Goal: Contribute content: Add original content to the website for others to see

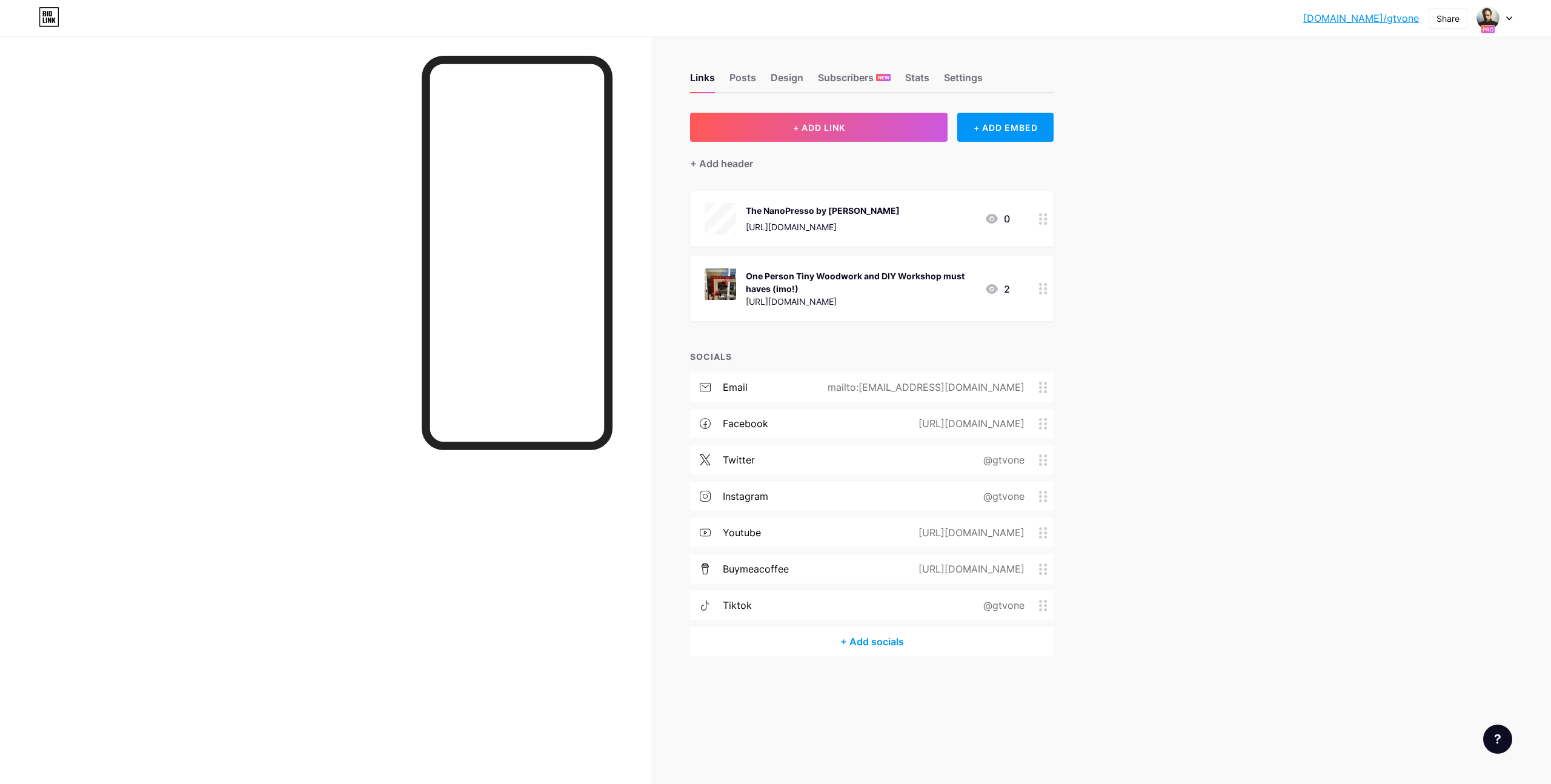
click at [1508, 19] on icon at bounding box center [1509, 18] width 5 height 3
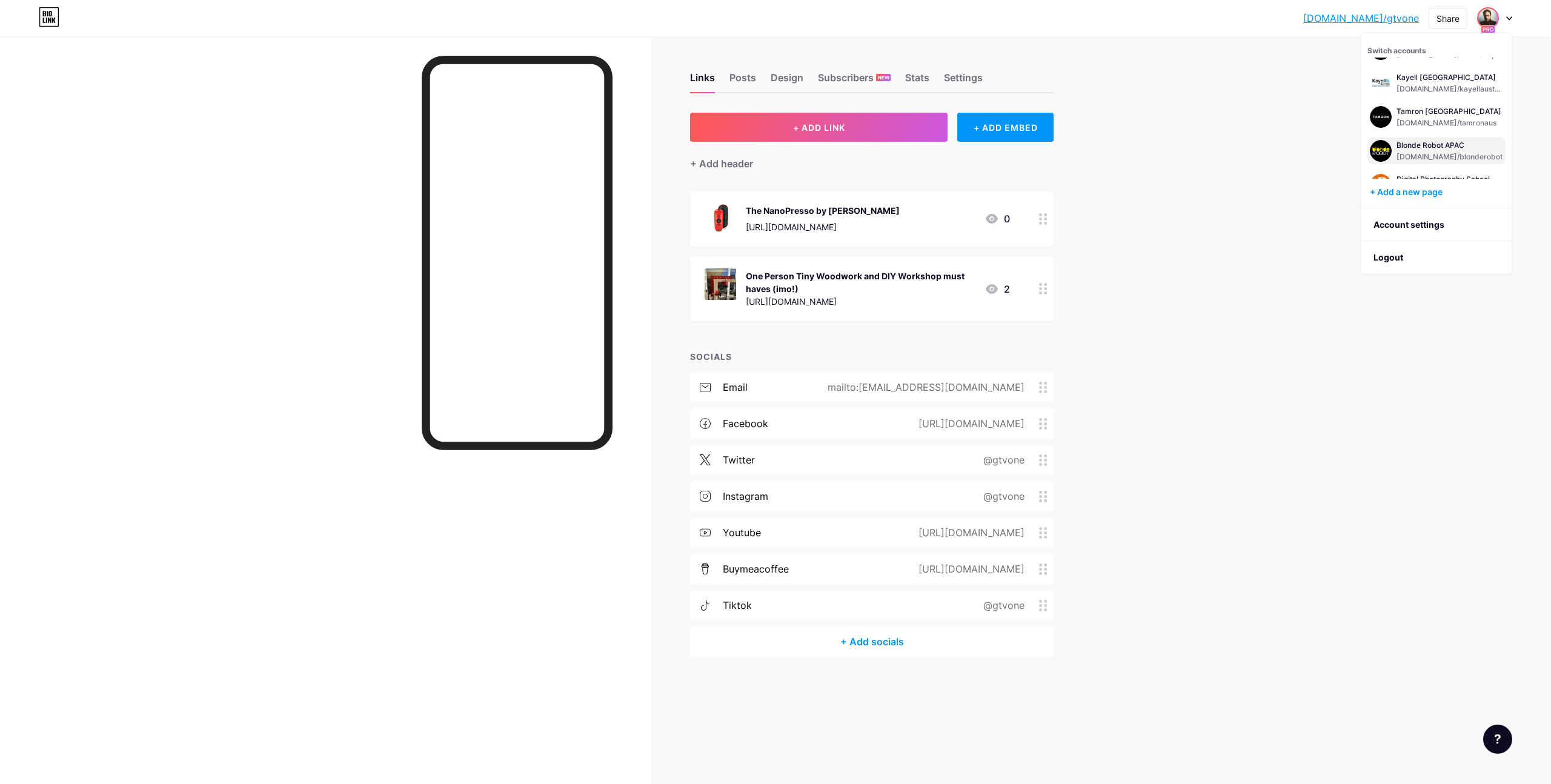
click at [1413, 150] on div "Blonde Robot APAC [DOMAIN_NAME]/blonderobot" at bounding box center [1449, 150] width 106 height 22
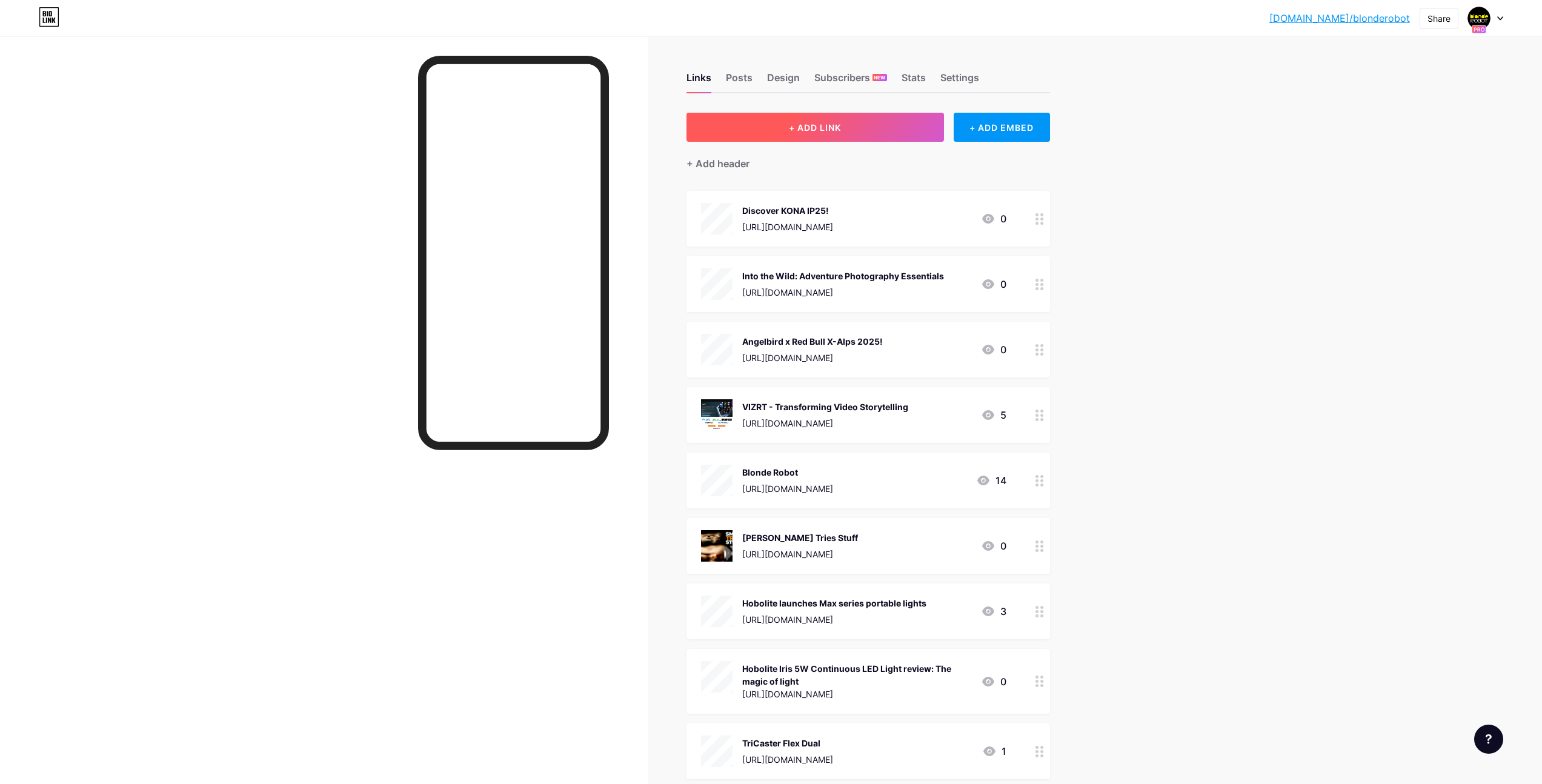
click at [841, 125] on span "+ ADD LINK" at bounding box center [814, 128] width 52 height 11
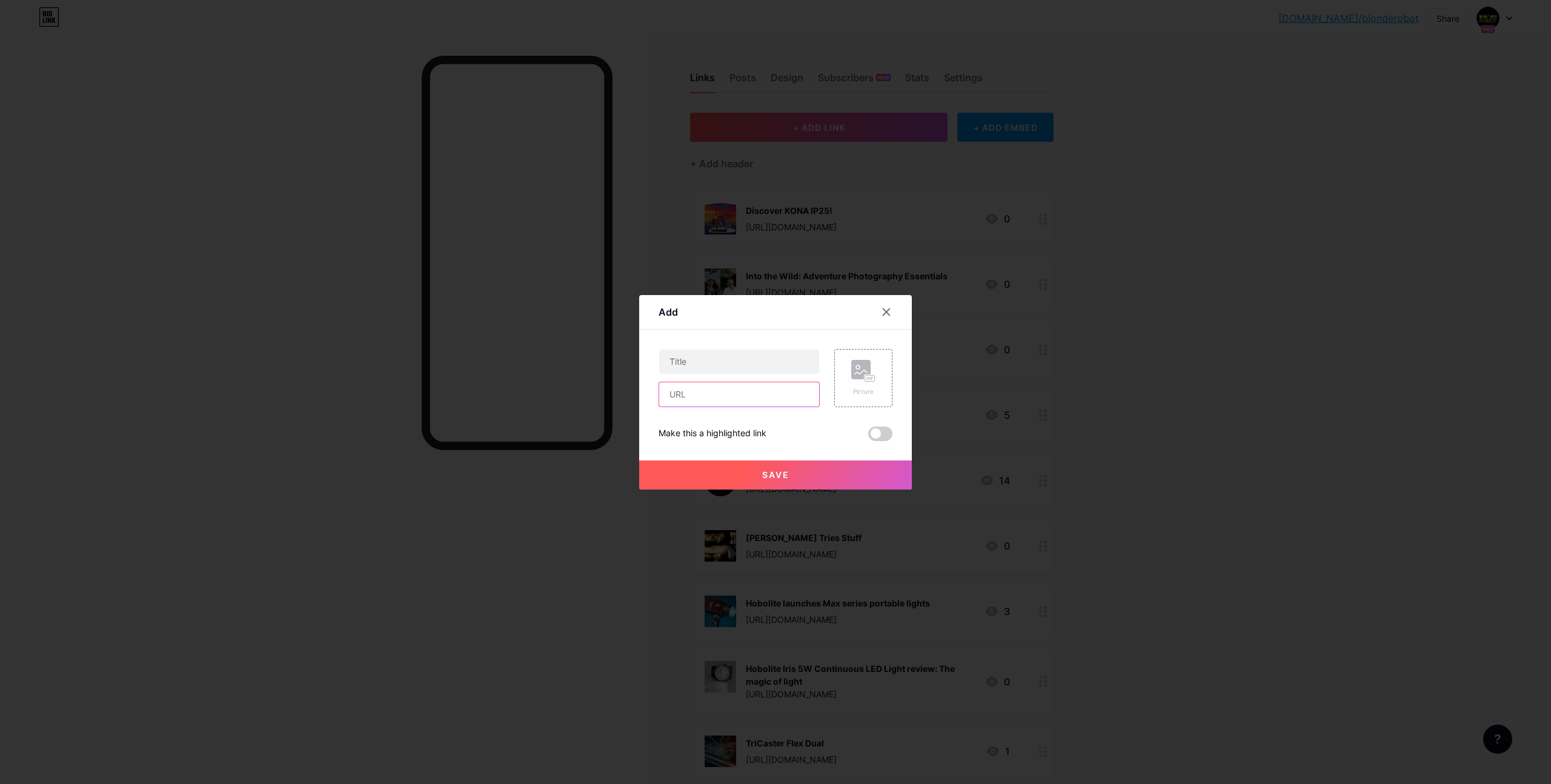
click at [707, 396] on input "text" at bounding box center [739, 394] width 160 height 24
paste input "[URL][DOMAIN_NAME]"
type input "[URL][DOMAIN_NAME]"
click at [722, 363] on input "text" at bounding box center [739, 362] width 160 height 24
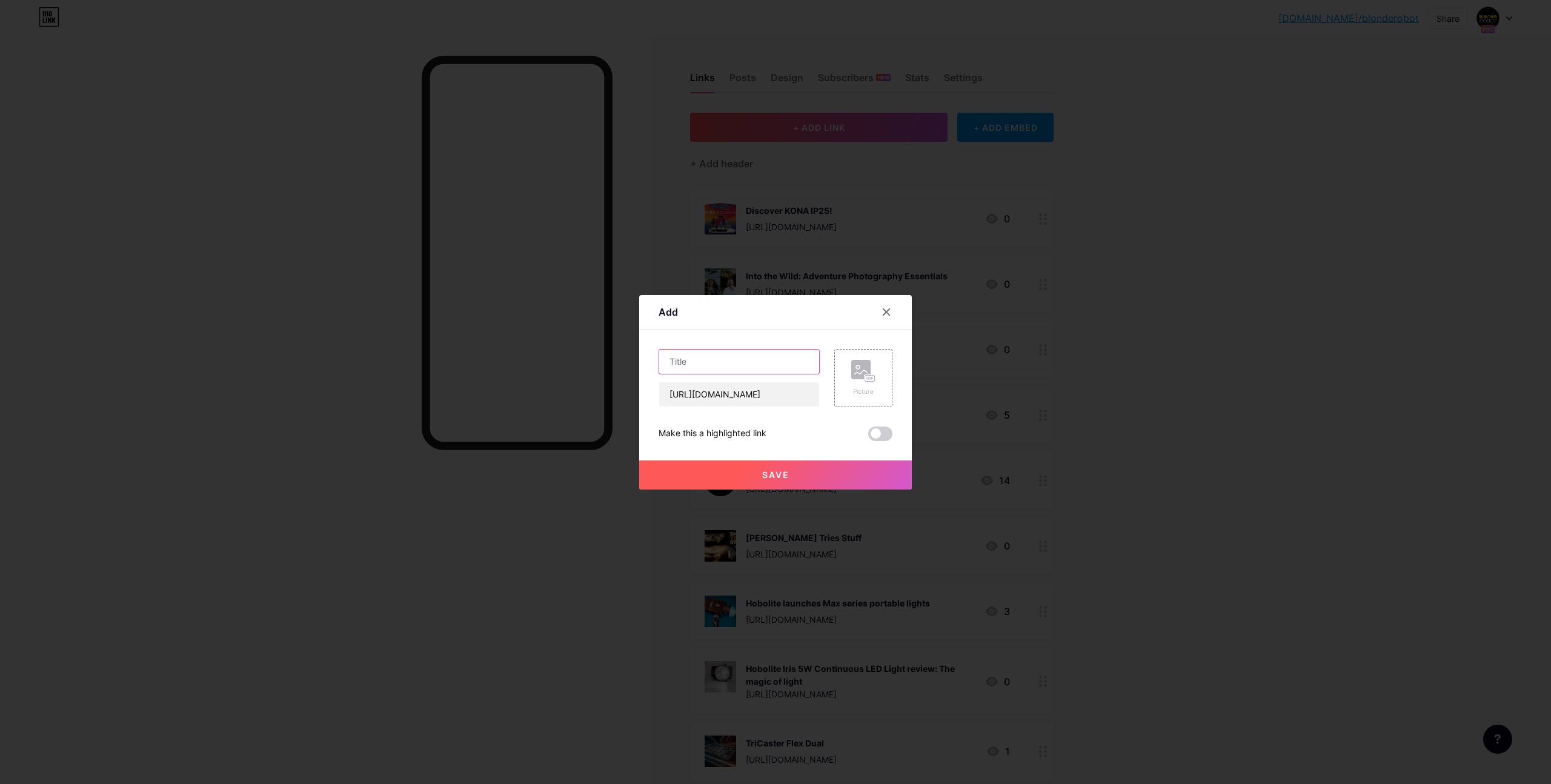
scroll to position [0, 0]
paste input "How Sport Climbing Victoria Took Their Live Broadcasts to the Next Level with B…"
type input "How Sport Climbing Victoria Took Their Live Broadcasts to the Next Level with B…"
click at [860, 372] on rect at bounding box center [861, 369] width 20 height 20
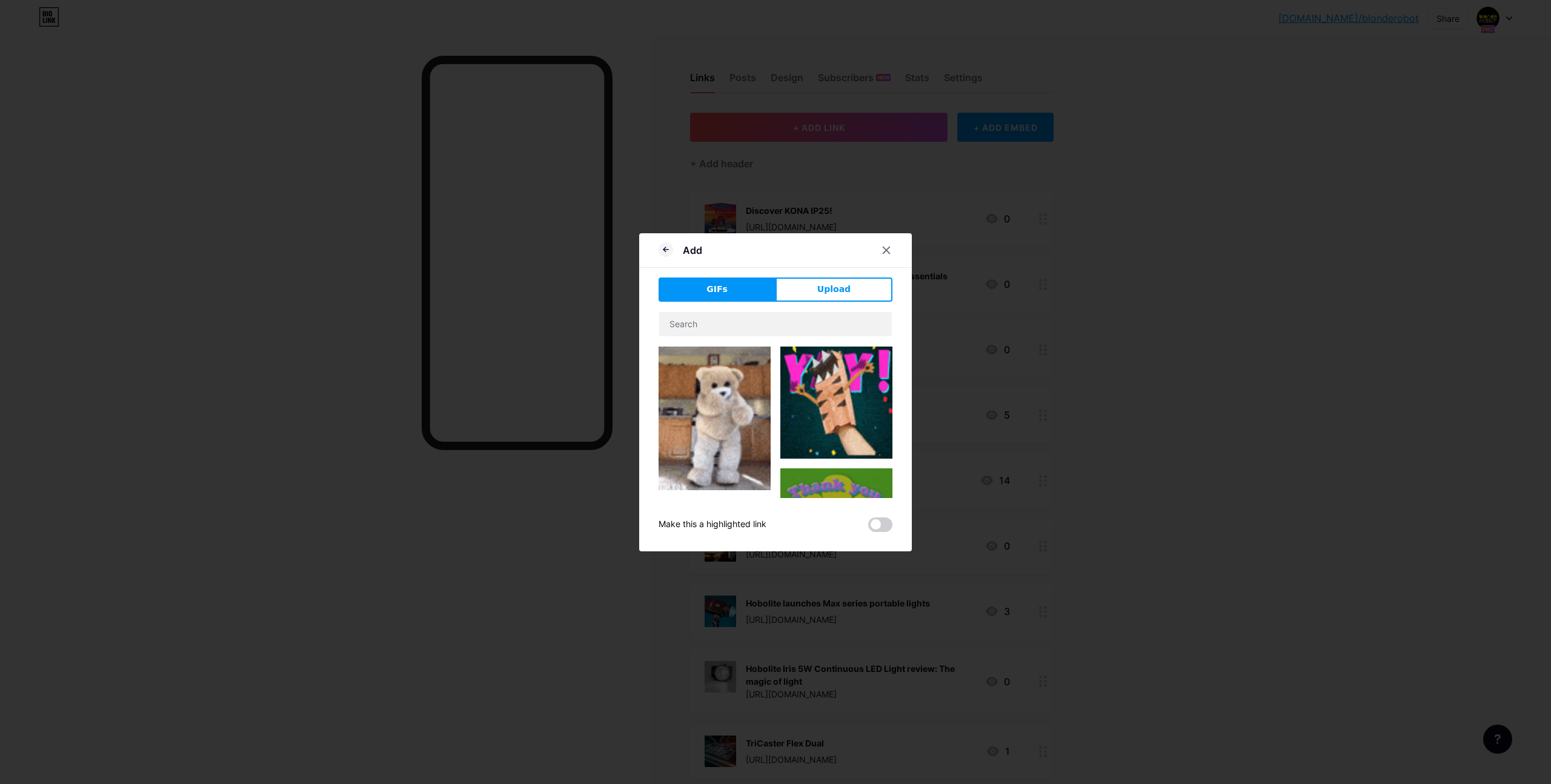
click at [822, 288] on span "Upload" at bounding box center [834, 289] width 33 height 13
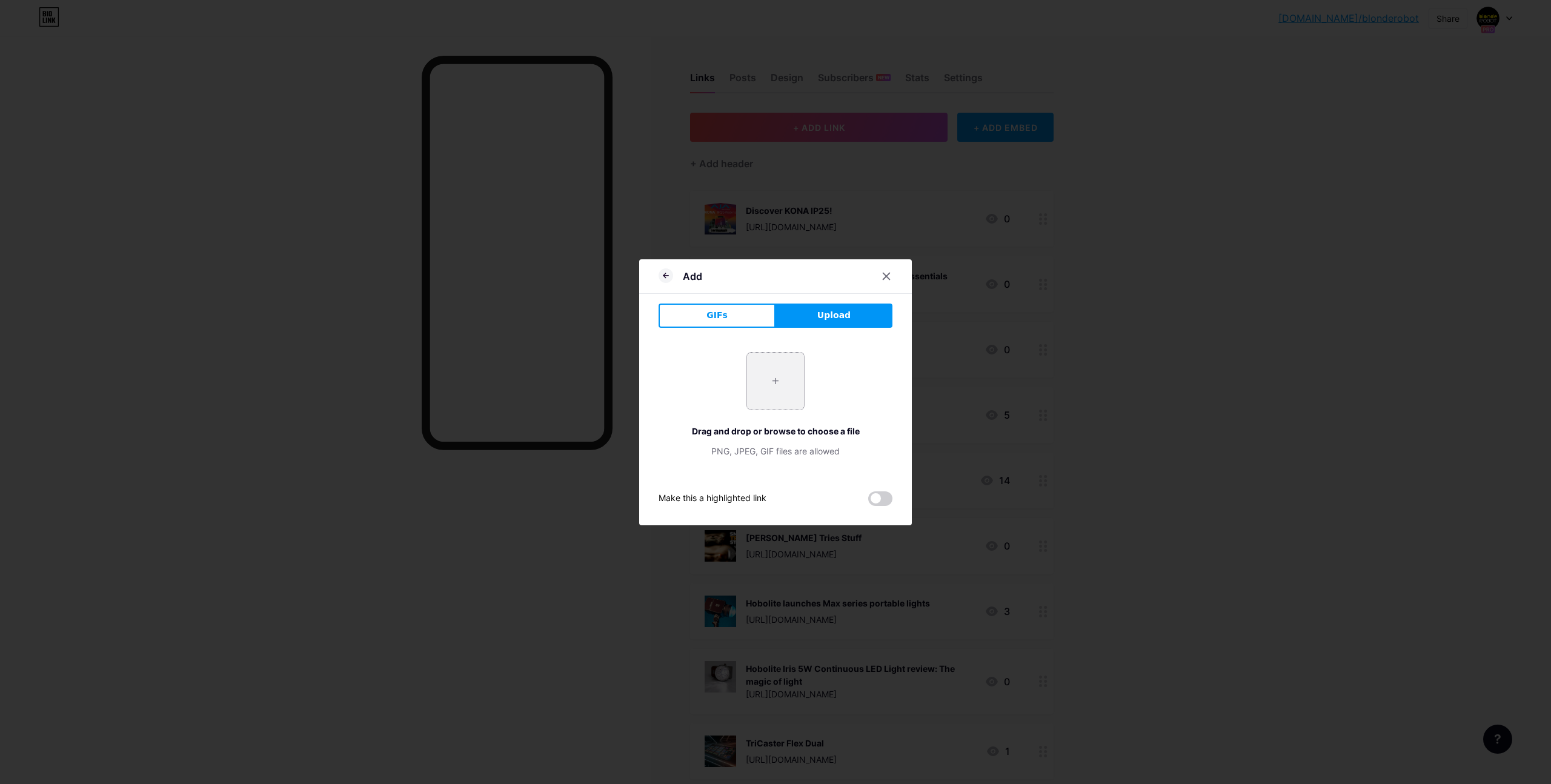
click at [783, 377] on input "file" at bounding box center [775, 381] width 57 height 57
type input "C:\fakepath\IMG_3280.jpeg"
